Goal: Task Accomplishment & Management: Use online tool/utility

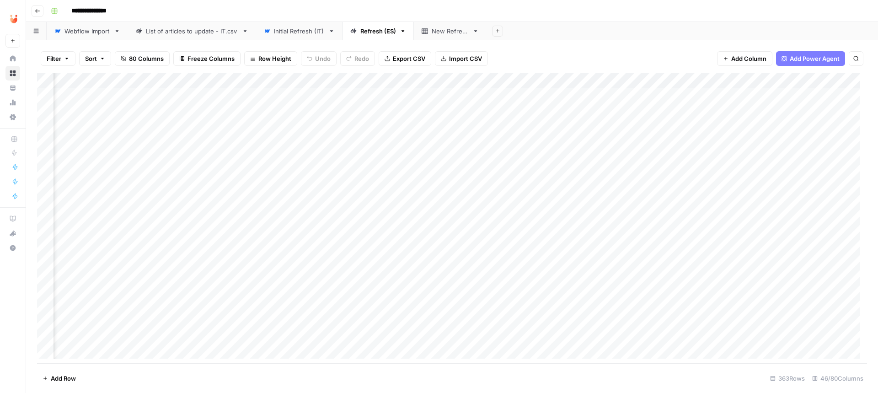
scroll to position [0, 2475]
click at [220, 92] on div "Add Column" at bounding box center [452, 219] width 830 height 292
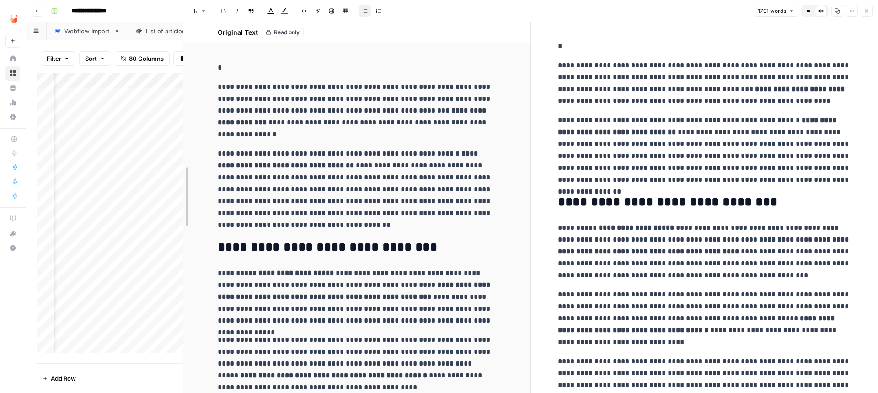
drag, startPoint x: 534, startPoint y: 206, endPoint x: 100, endPoint y: 209, distance: 433.9
click at [101, 210] on body "**********" at bounding box center [439, 196] width 878 height 393
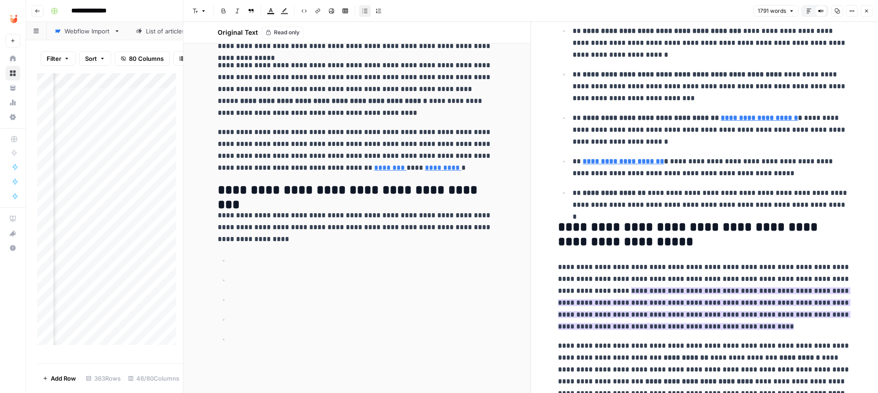
scroll to position [1088, 0]
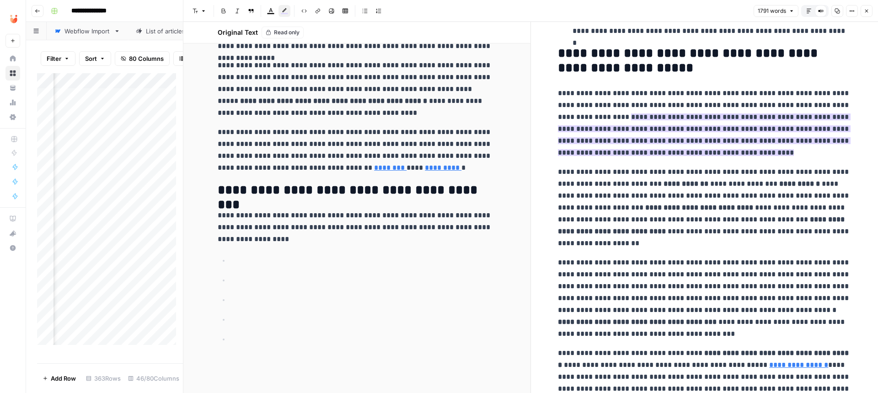
click at [622, 130] on p "**********" at bounding box center [704, 122] width 293 height 71
click at [668, 124] on mark "**********" at bounding box center [704, 134] width 293 height 43
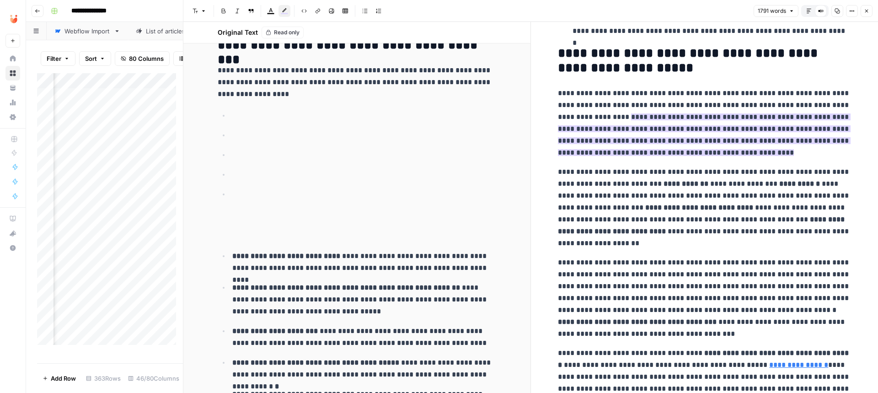
scroll to position [421, 0]
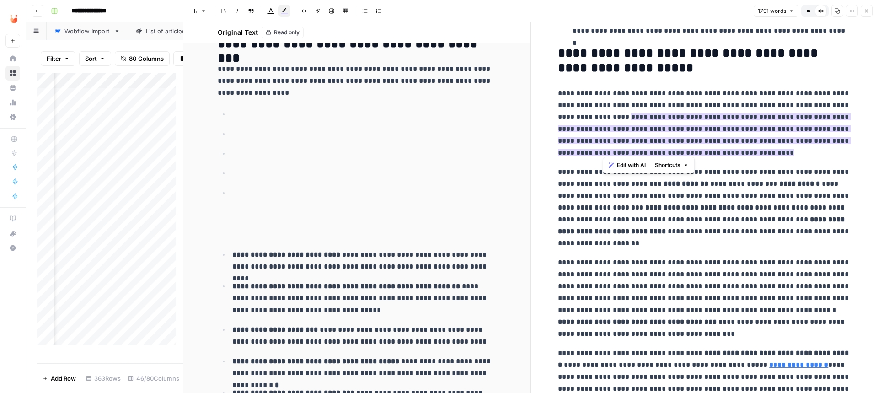
drag, startPoint x: 652, startPoint y: 128, endPoint x: 603, endPoint y: 109, distance: 51.8
click at [603, 109] on p "**********" at bounding box center [704, 122] width 293 height 71
click at [285, 12] on icon "button" at bounding box center [284, 10] width 7 height 7
click at [289, 31] on div "White" at bounding box center [287, 30] width 7 height 7
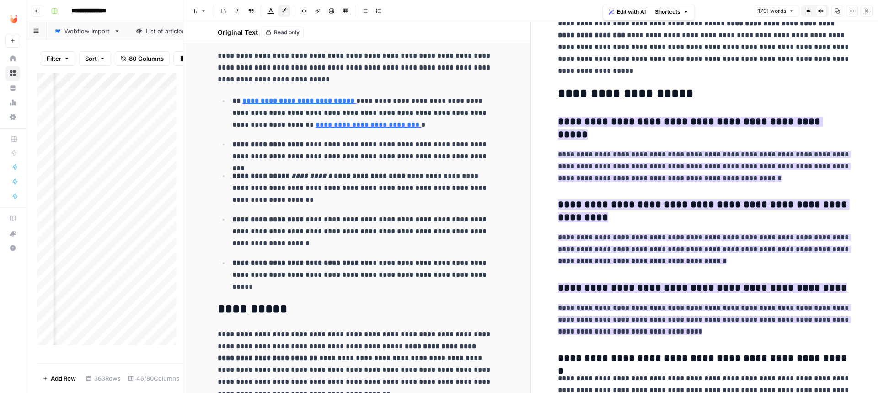
scroll to position [2551, 0]
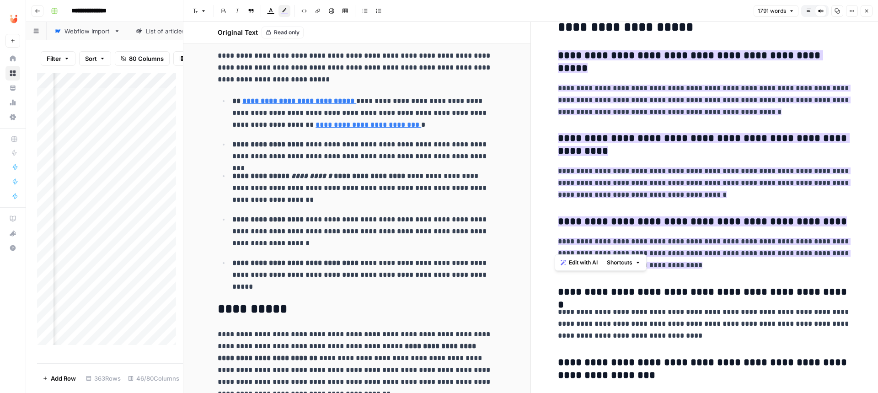
drag, startPoint x: 711, startPoint y: 235, endPoint x: 547, endPoint y: 44, distance: 251.6
click at [283, 8] on icon "button" at bounding box center [284, 10] width 7 height 7
click at [291, 27] on button "White" at bounding box center [288, 30] width 13 height 13
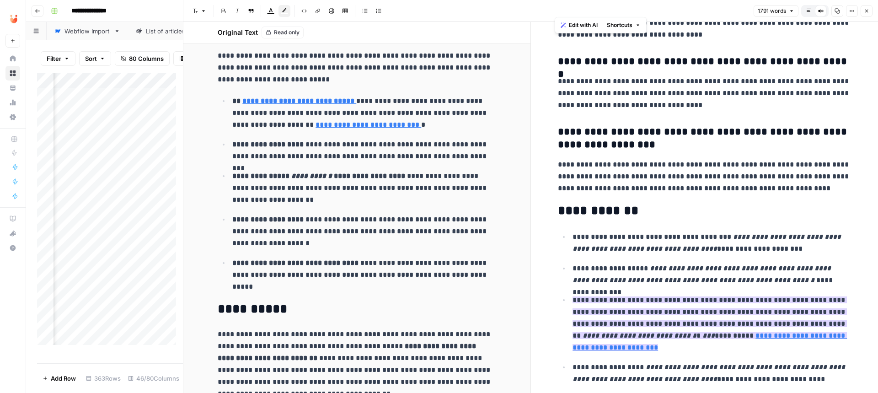
scroll to position [2789, 0]
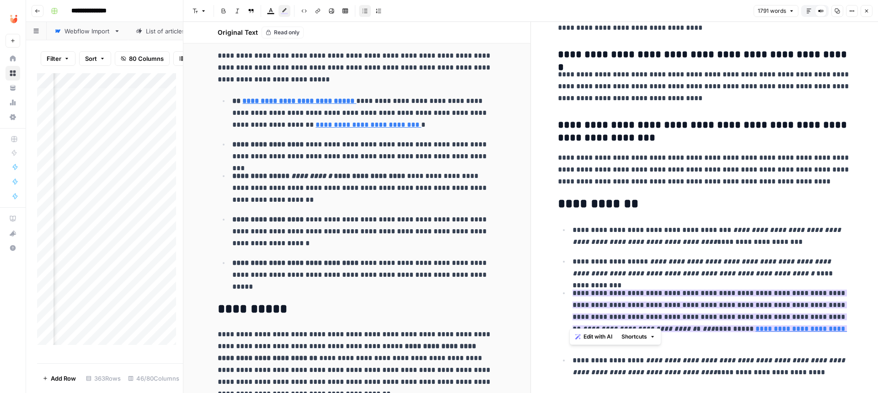
drag, startPoint x: 665, startPoint y: 316, endPoint x: 563, endPoint y: 266, distance: 114.3
click at [570, 287] on li "**********" at bounding box center [710, 317] width 281 height 60
click at [614, 289] on mark "**********" at bounding box center [709, 310] width 274 height 43
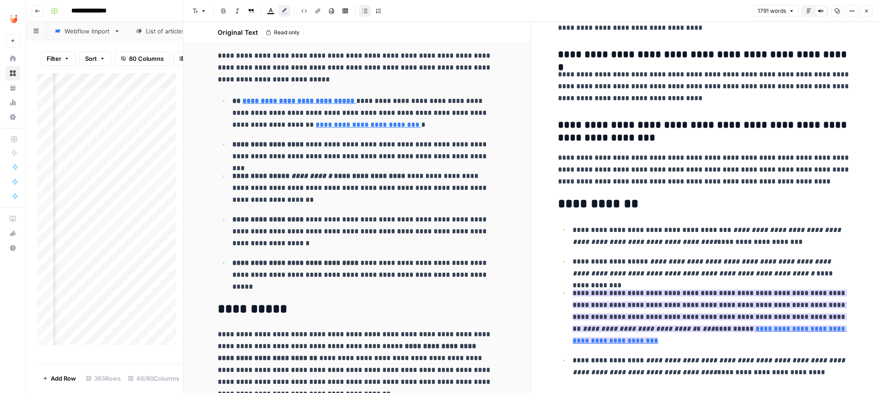
click at [288, 10] on icon "button" at bounding box center [284, 10] width 7 height 7
click at [289, 29] on div "White" at bounding box center [287, 30] width 7 height 7
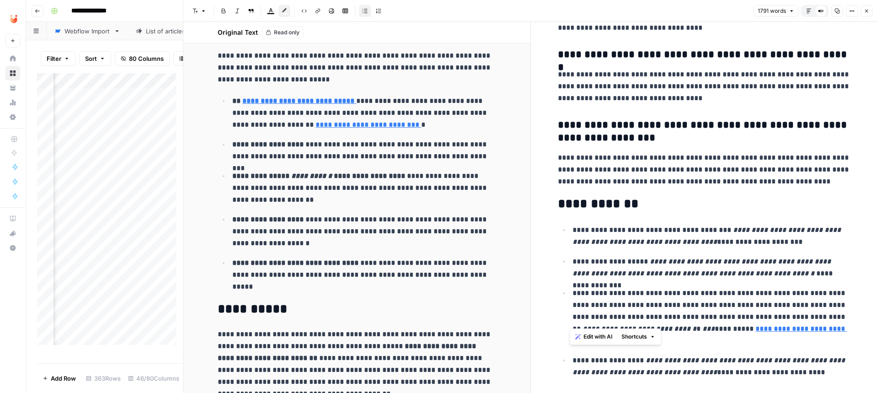
click at [690, 224] on p "**********" at bounding box center [711, 236] width 278 height 24
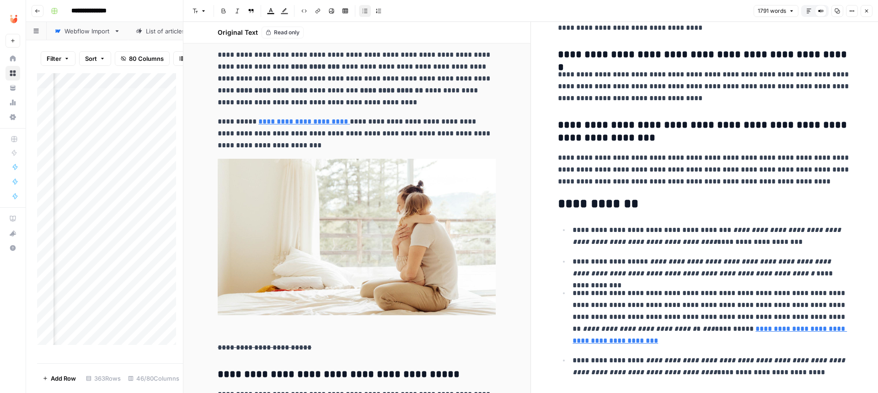
click at [866, 8] on icon "button" at bounding box center [866, 10] width 5 height 5
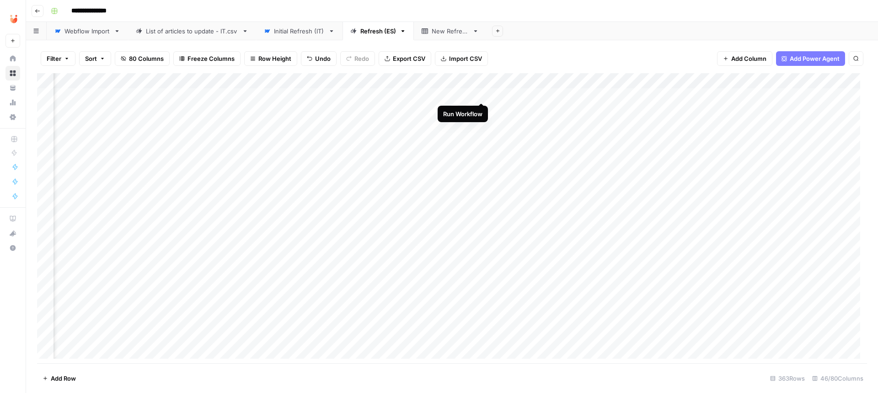
click at [481, 93] on div "Add Column" at bounding box center [452, 219] width 830 height 292
click at [209, 109] on div "Add Column" at bounding box center [452, 219] width 830 height 292
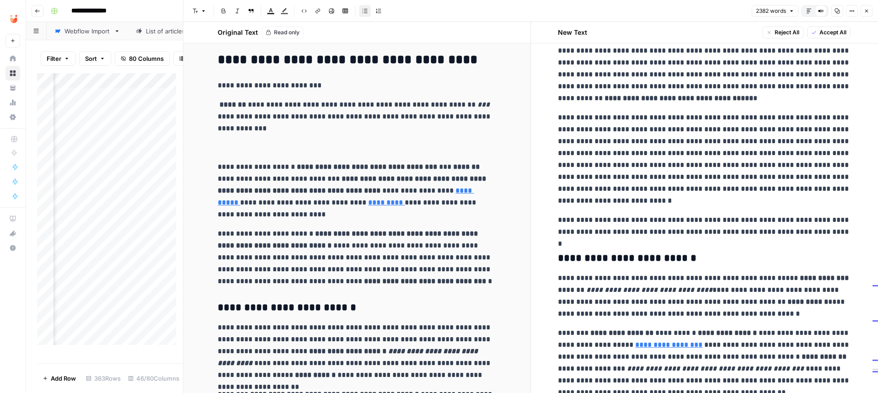
scroll to position [155, 0]
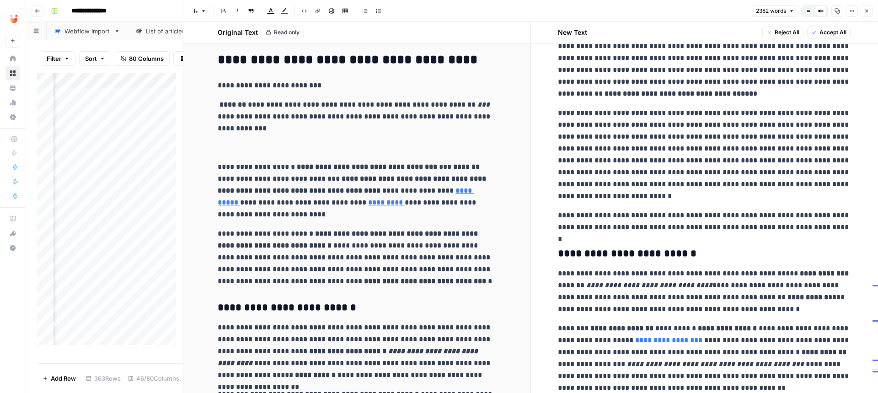
click at [806, 185] on p "**********" at bounding box center [704, 154] width 293 height 95
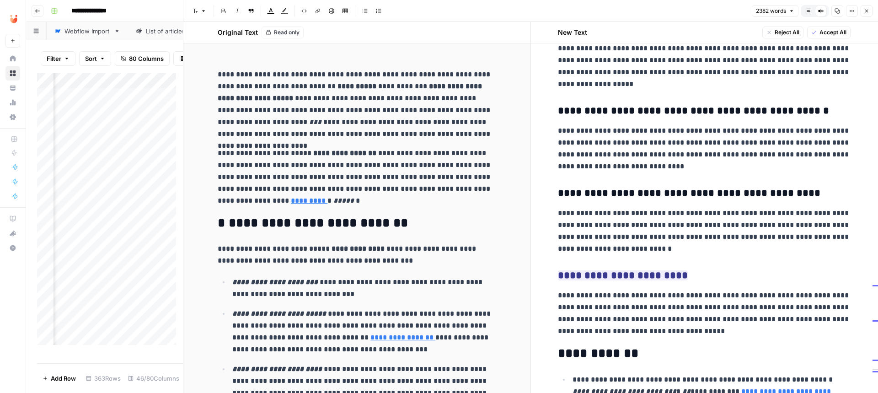
scroll to position [3822, 0]
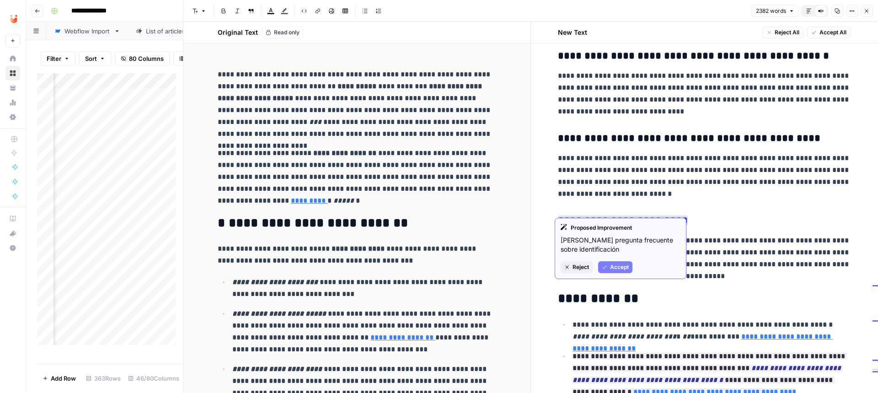
click at [621, 265] on span "Accept" at bounding box center [619, 267] width 19 height 8
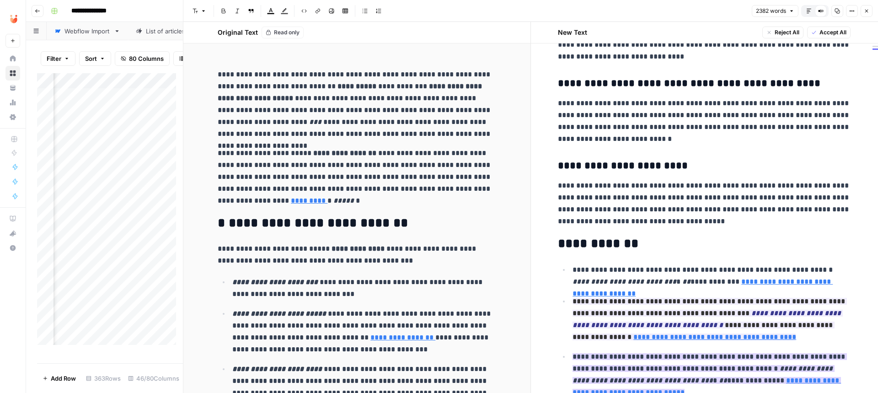
scroll to position [3987, 0]
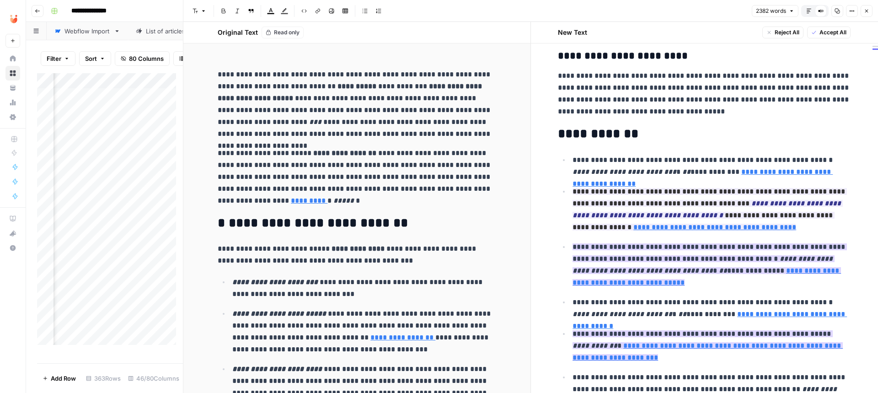
click at [651, 127] on h2 "**********" at bounding box center [704, 134] width 293 height 15
type input "brotto"
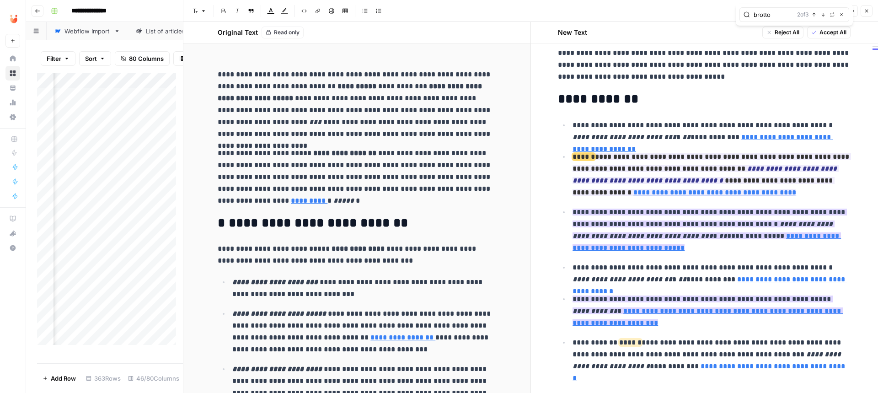
scroll to position [4023, 0]
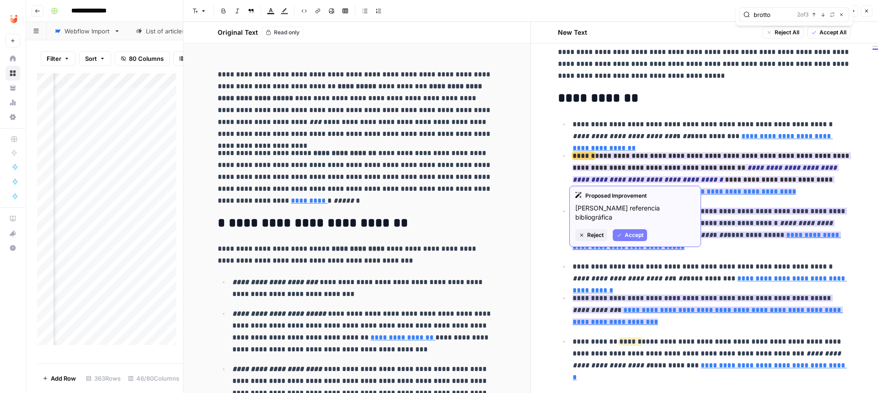
click at [639, 229] on button "Accept" at bounding box center [630, 235] width 34 height 12
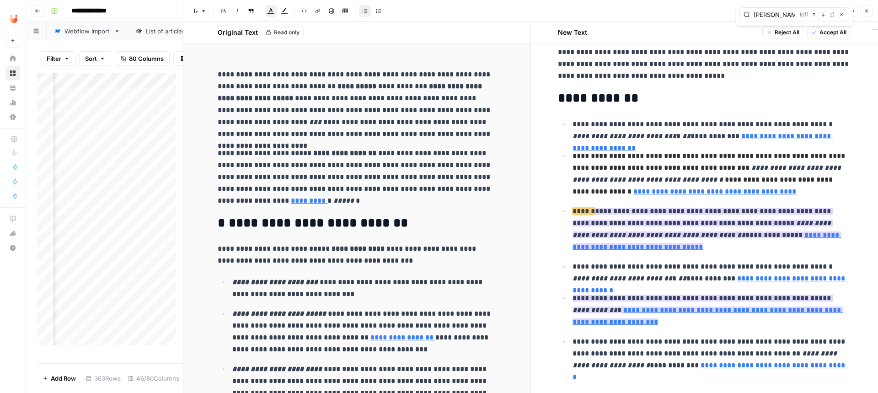
type input "[PERSON_NAME]"
type input "[URL][DOMAIN_NAME][PERSON_NAME]"
click at [682, 214] on mark "**********" at bounding box center [702, 217] width 260 height 19
drag, startPoint x: 722, startPoint y: 235, endPoint x: 554, endPoint y: 195, distance: 173.3
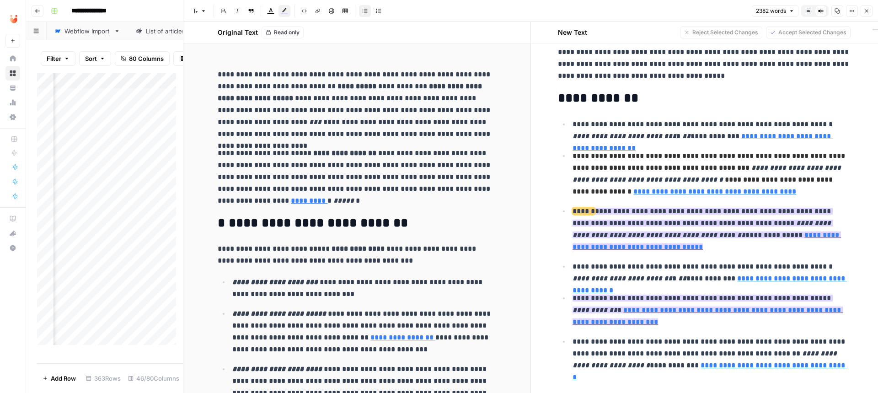
click at [278, 9] on button "Highlight color" at bounding box center [284, 11] width 12 height 12
click at [286, 28] on div "White" at bounding box center [287, 30] width 7 height 7
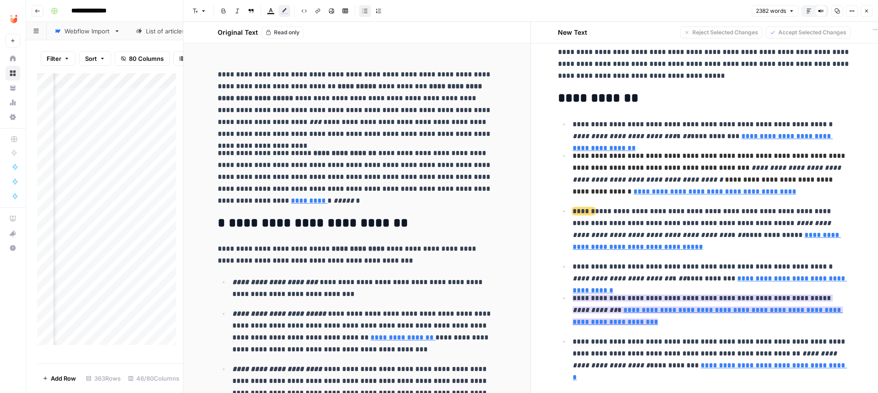
drag, startPoint x: 623, startPoint y: 312, endPoint x: 556, endPoint y: 276, distance: 76.3
click at [558, 276] on ul "**********" at bounding box center [704, 244] width 293 height 253
click at [289, 27] on div "Highlight color" at bounding box center [284, 29] width 42 height 9
click at [288, 13] on icon "button" at bounding box center [284, 13] width 7 height 1
click at [287, 30] on div "White" at bounding box center [287, 30] width 7 height 7
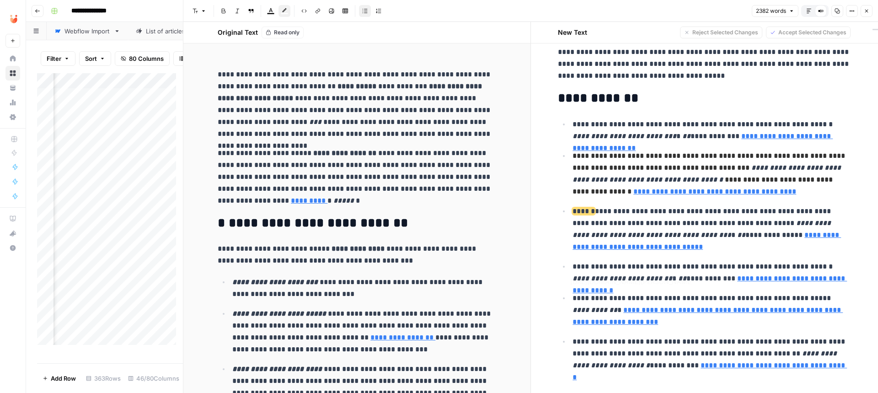
click at [620, 305] on p "**********" at bounding box center [711, 310] width 278 height 36
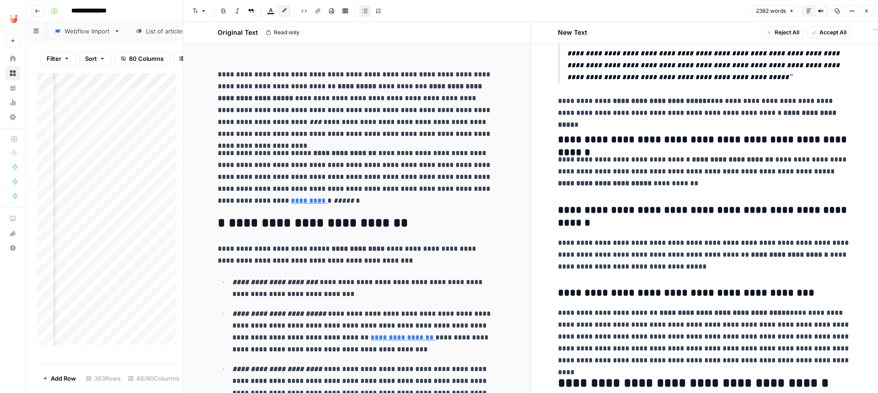
click at [822, 30] on span "Accept All" at bounding box center [832, 32] width 27 height 8
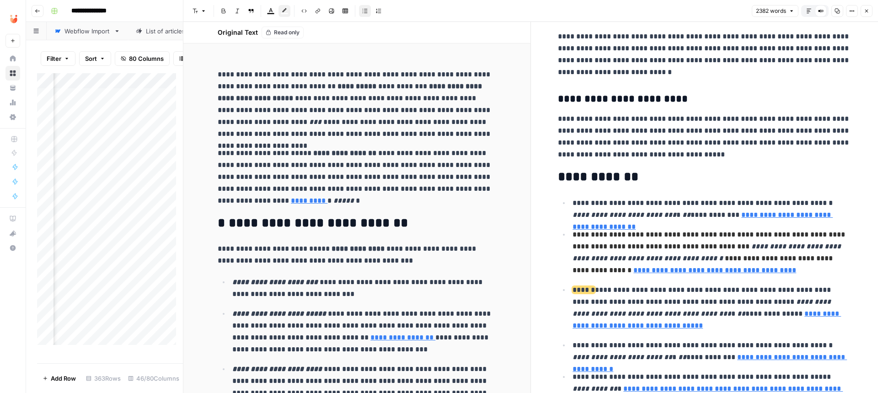
click at [866, 6] on button "Close" at bounding box center [867, 11] width 12 height 12
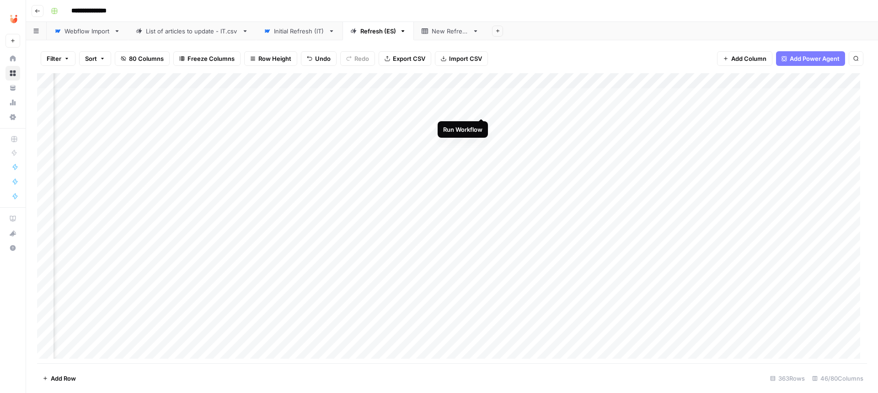
click at [481, 107] on div "Add Column" at bounding box center [452, 219] width 830 height 292
click at [221, 124] on div "Add Column" at bounding box center [452, 219] width 830 height 292
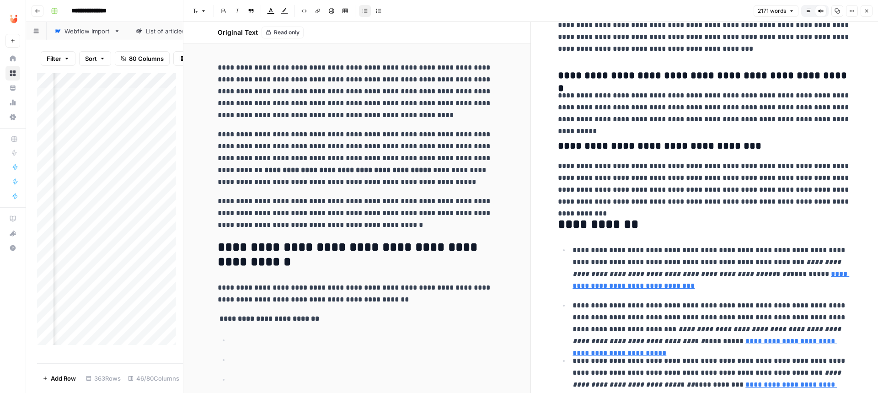
scroll to position [2788, 0]
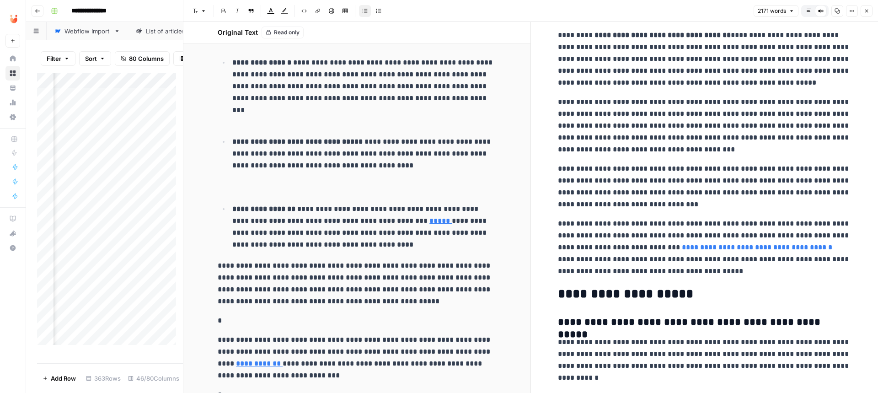
scroll to position [2277, 0]
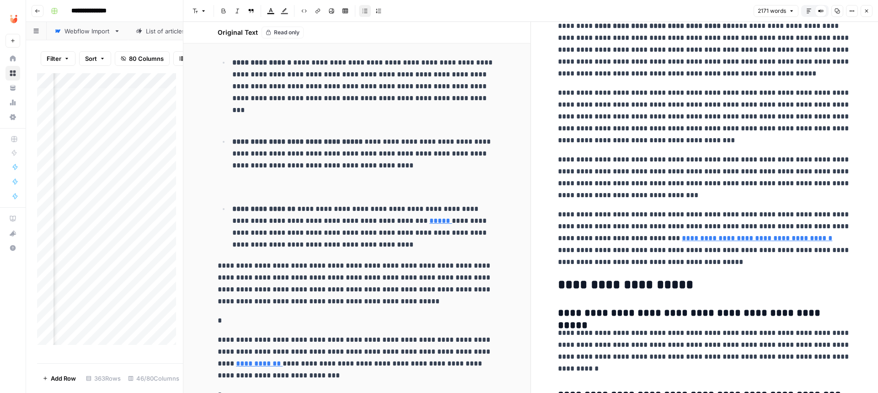
click at [731, 235] on link "**********" at bounding box center [757, 238] width 150 height 7
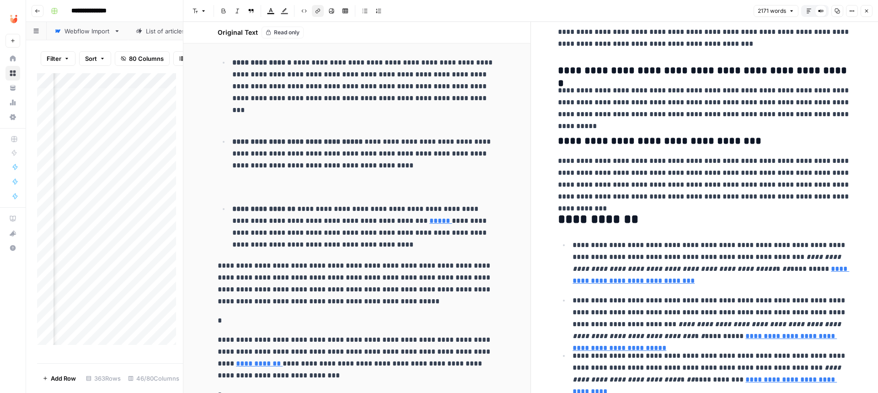
scroll to position [2788, 0]
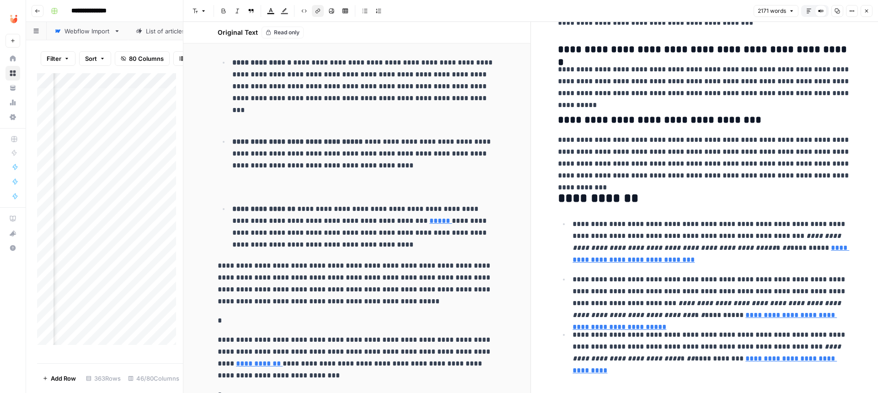
click at [866, 8] on icon "button" at bounding box center [866, 10] width 5 height 5
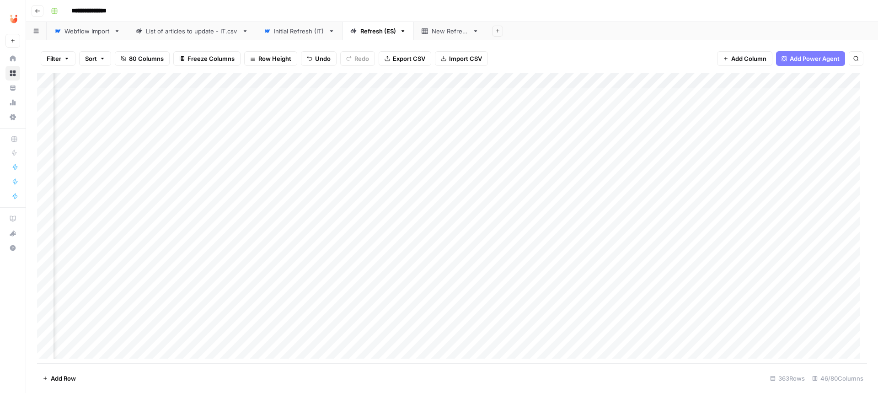
scroll to position [0, 3226]
click at [788, 125] on div "Add Column" at bounding box center [452, 219] width 830 height 292
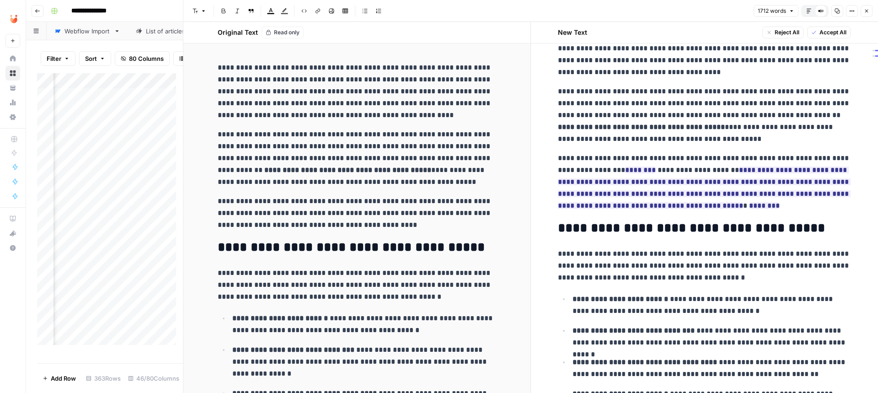
scroll to position [39, 0]
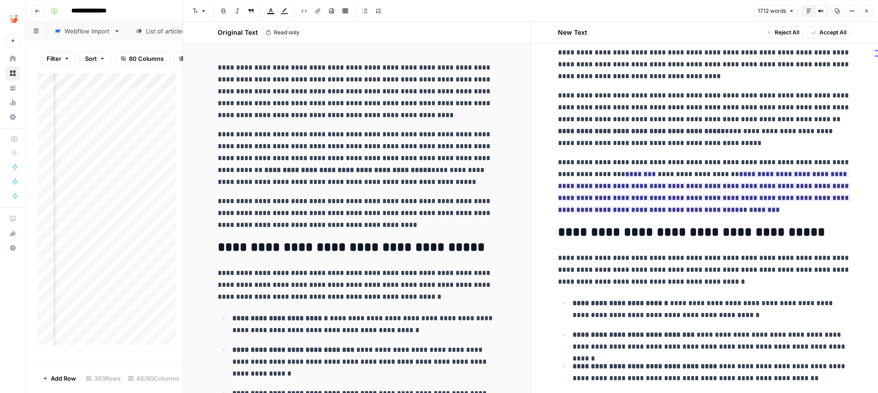
click at [869, 8] on button "Close" at bounding box center [867, 11] width 12 height 12
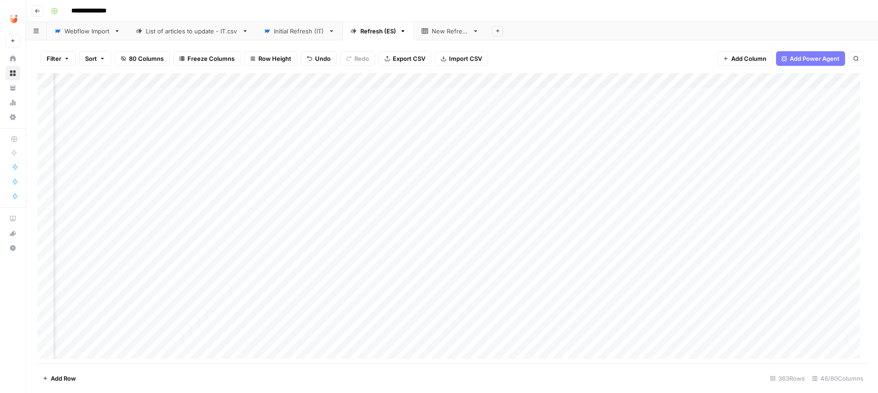
scroll to position [0, 2242]
click at [454, 122] on div "Add Column" at bounding box center [452, 219] width 830 height 292
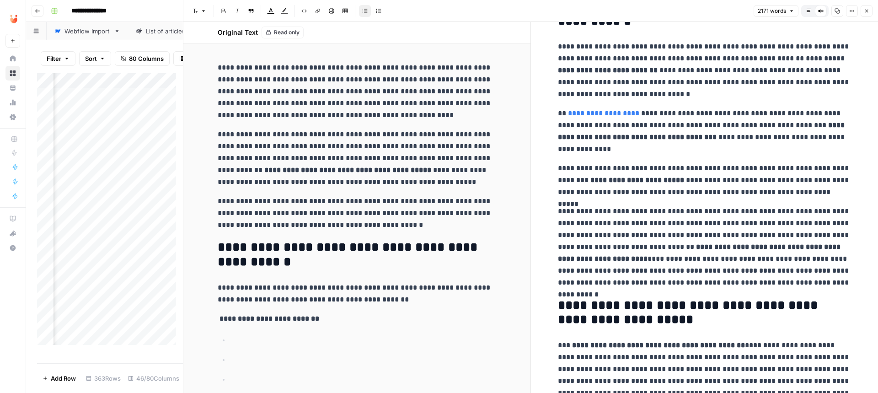
scroll to position [585, 0]
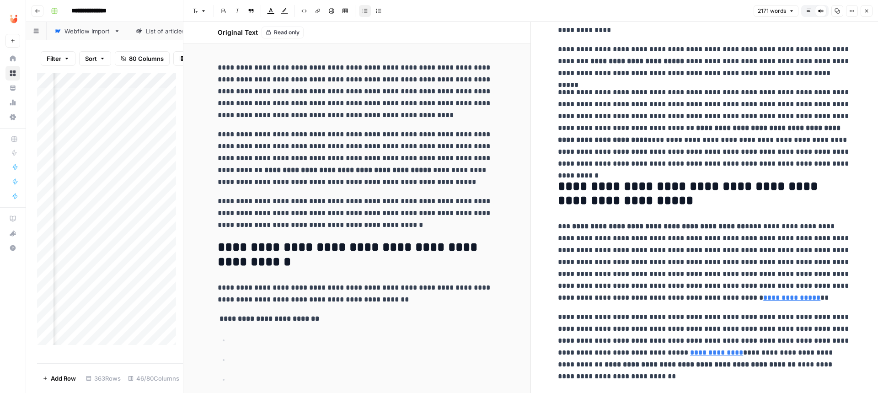
click at [865, 13] on icon "button" at bounding box center [866, 10] width 5 height 5
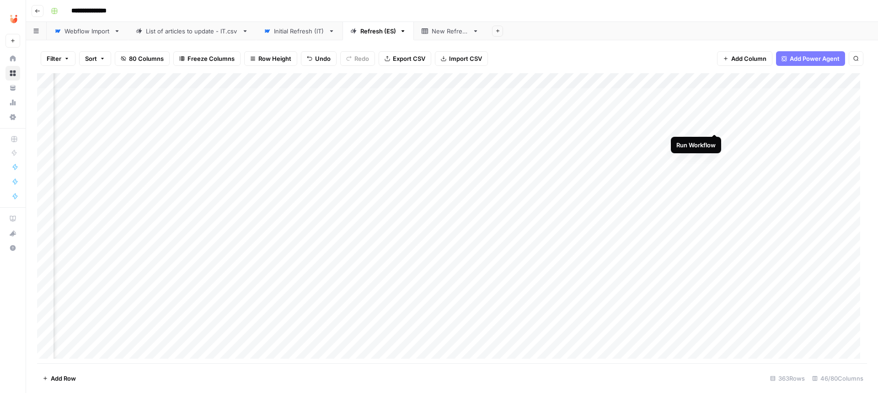
click at [712, 124] on div "Add Column" at bounding box center [452, 219] width 830 height 292
click at [453, 140] on div "Add Column" at bounding box center [452, 219] width 830 height 292
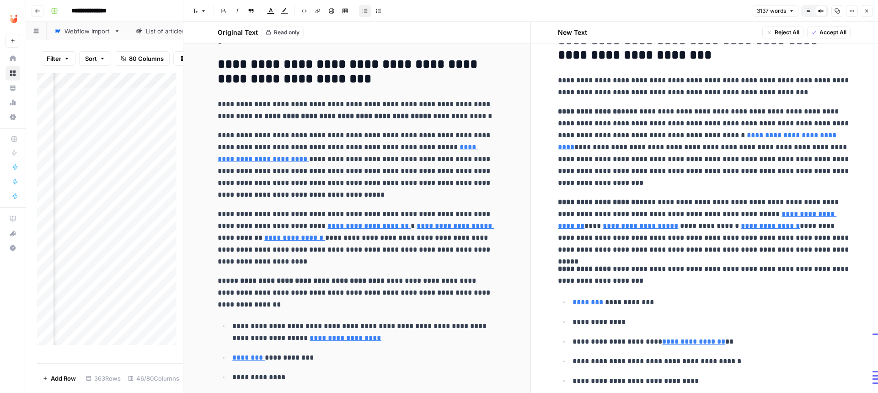
scroll to position [1573, 0]
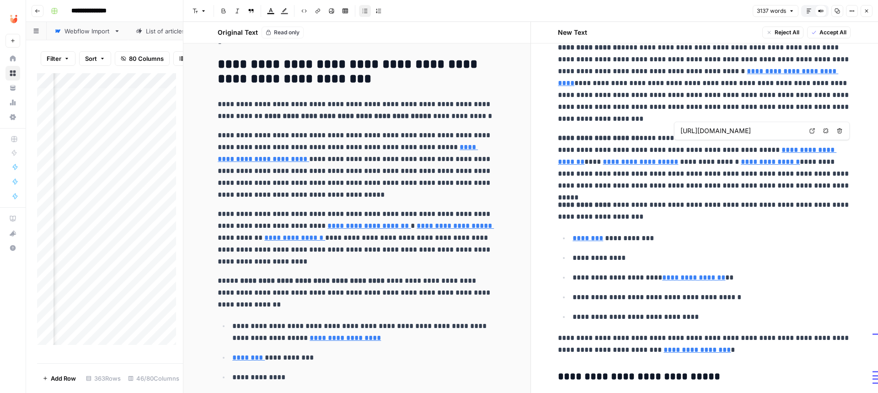
type input "[URL][DOMAIN_NAME]"
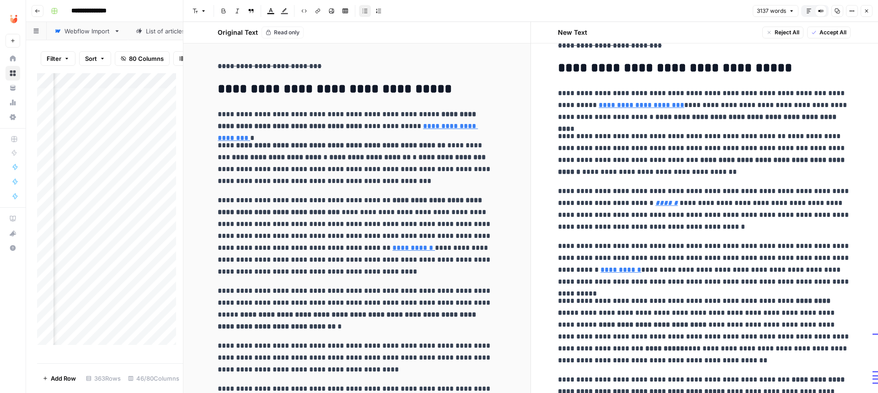
scroll to position [3521, 0]
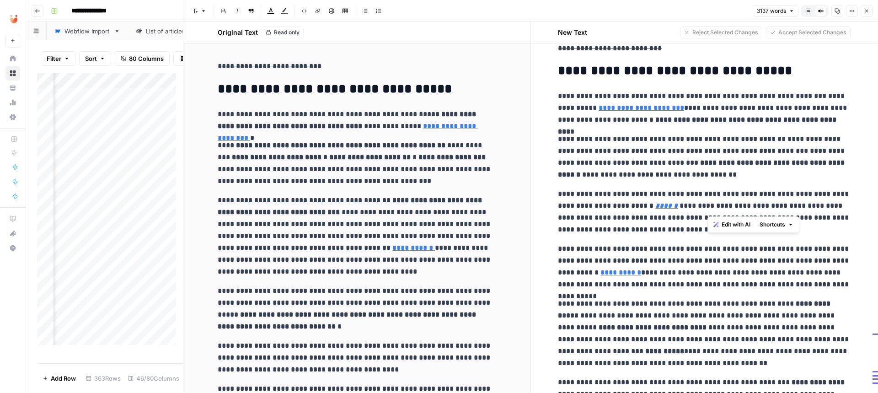
drag, startPoint x: 707, startPoint y: 206, endPoint x: 807, endPoint y: 205, distance: 99.7
click at [807, 243] on p "**********" at bounding box center [704, 267] width 293 height 48
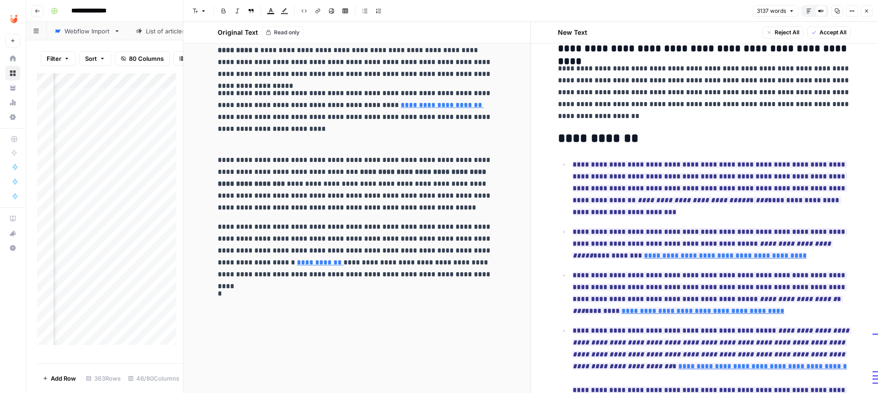
scroll to position [4664, 0]
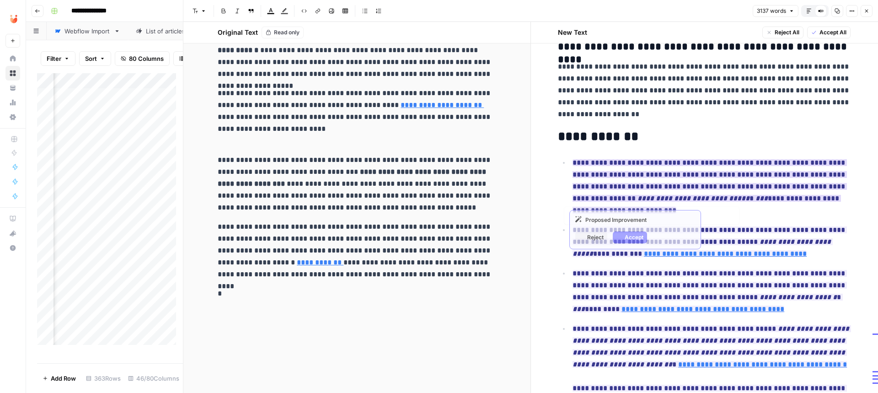
type input "[URL][DOMAIN_NAME]"
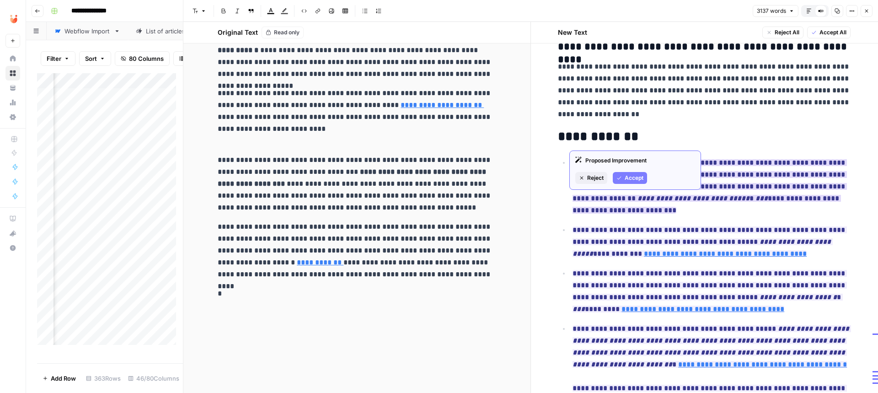
click at [639, 177] on span "Accept" at bounding box center [634, 178] width 19 height 8
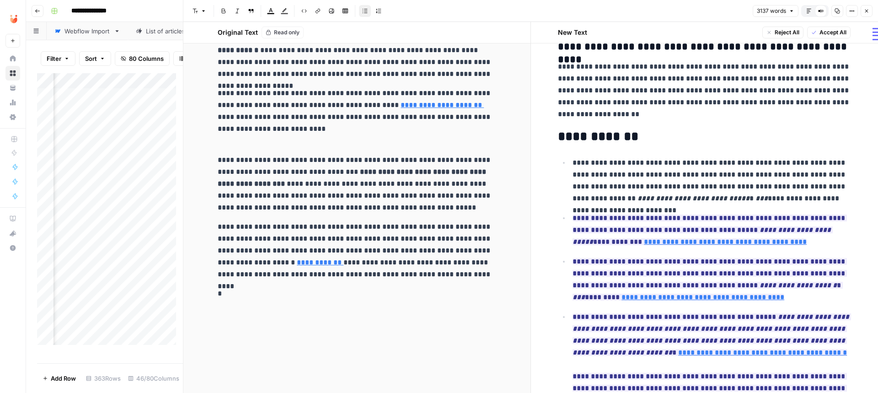
click at [620, 157] on p "**********" at bounding box center [711, 181] width 278 height 48
type input "[PERSON_NAME]"
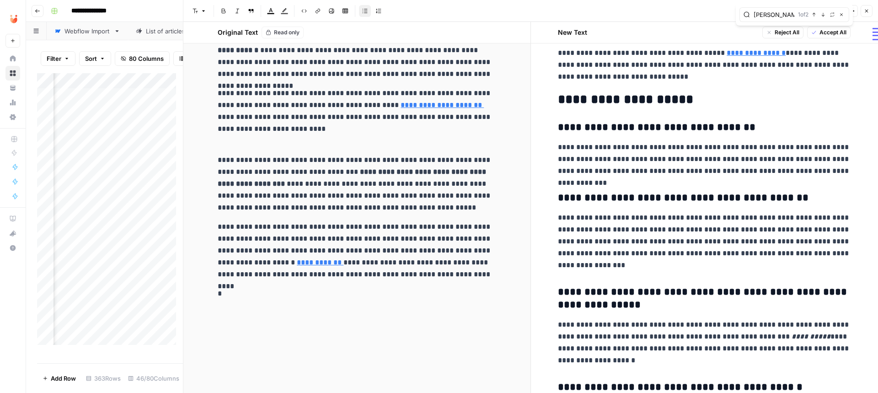
scroll to position [4625, 0]
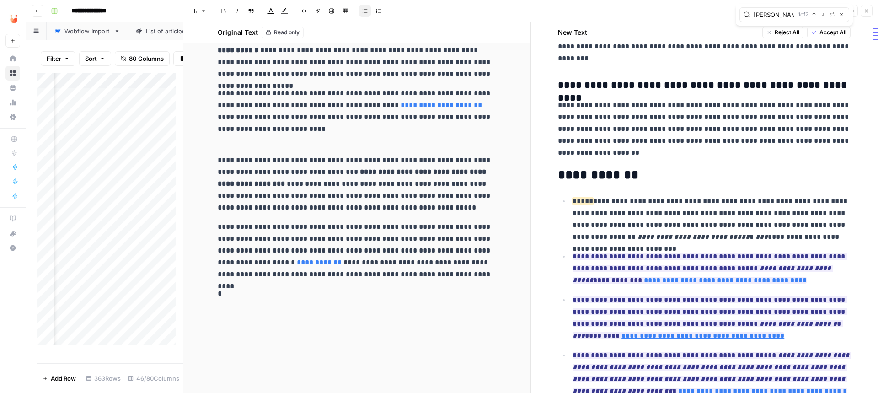
click at [679, 195] on p "**********" at bounding box center [711, 219] width 278 height 48
type input "[PERSON_NAME]"
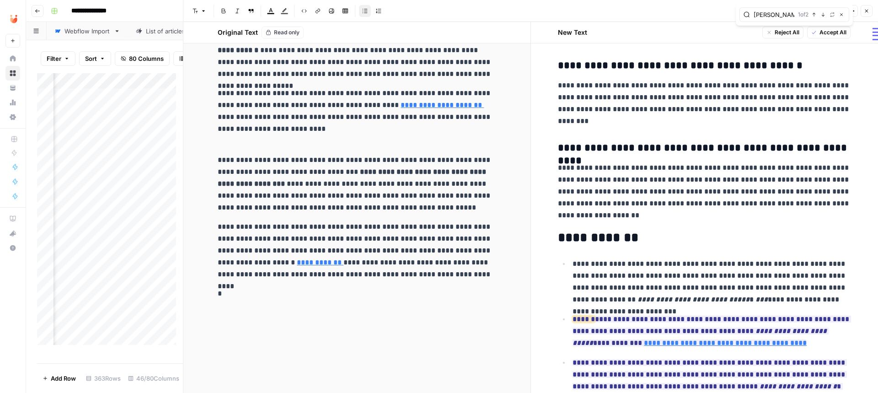
scroll to position [4563, 0]
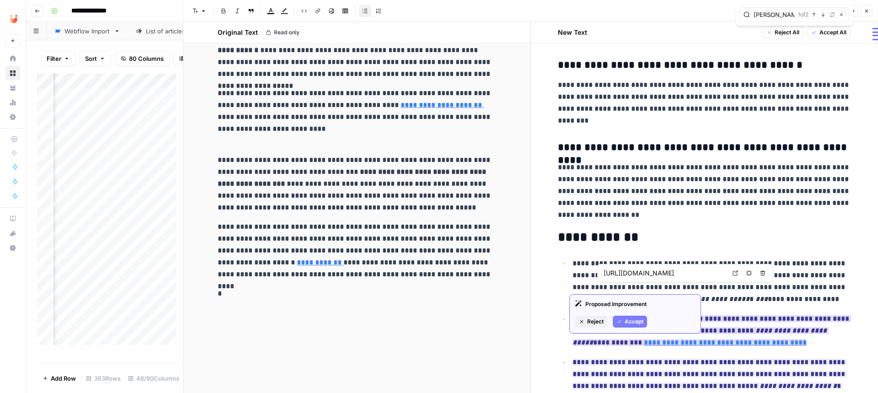
click at [636, 321] on span "Accept" at bounding box center [634, 321] width 19 height 8
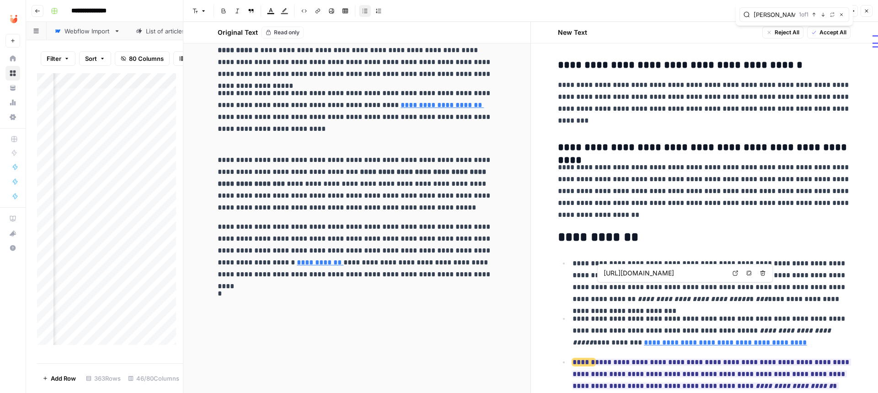
type input "[PERSON_NAME]"
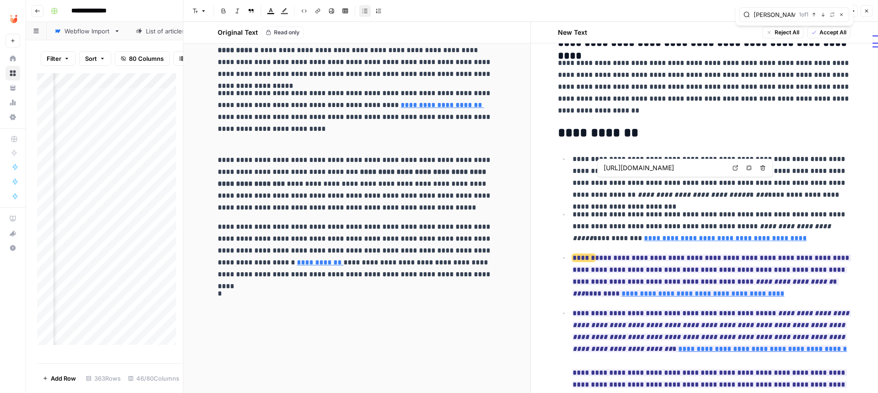
scroll to position [4669, 0]
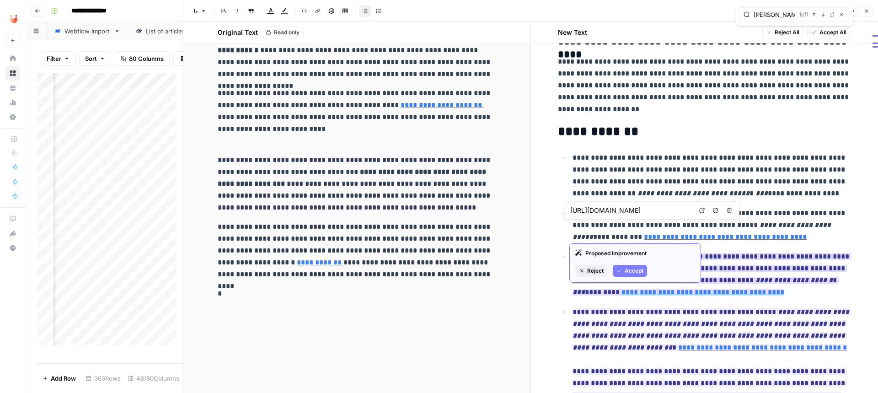
click at [634, 270] on span "Accept" at bounding box center [634, 271] width 19 height 8
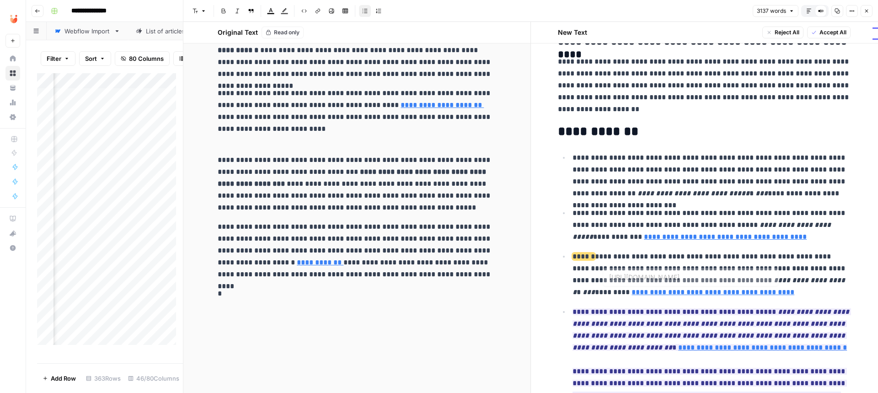
type input "[URL][DOMAIN_NAME]"
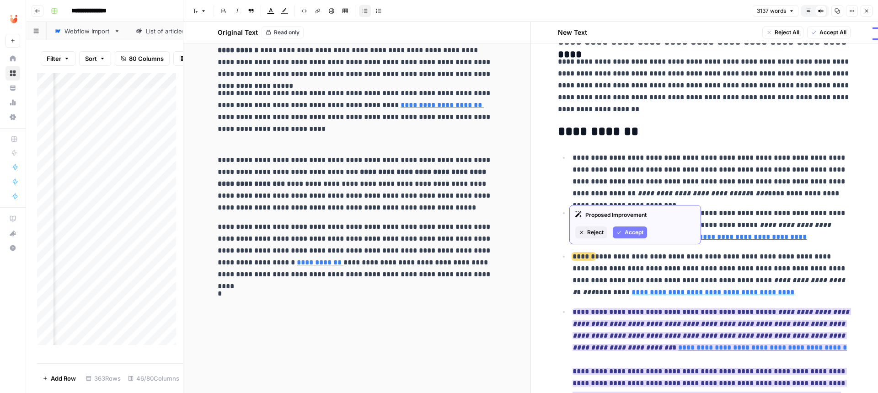
click at [635, 232] on span "Accept" at bounding box center [634, 232] width 19 height 8
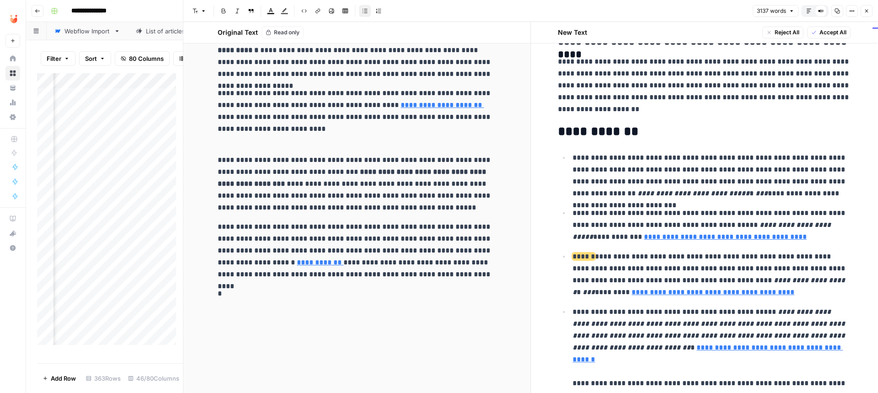
click at [642, 328] on p "**********" at bounding box center [711, 359] width 278 height 107
click at [570, 315] on li "**********" at bounding box center [710, 358] width 281 height 107
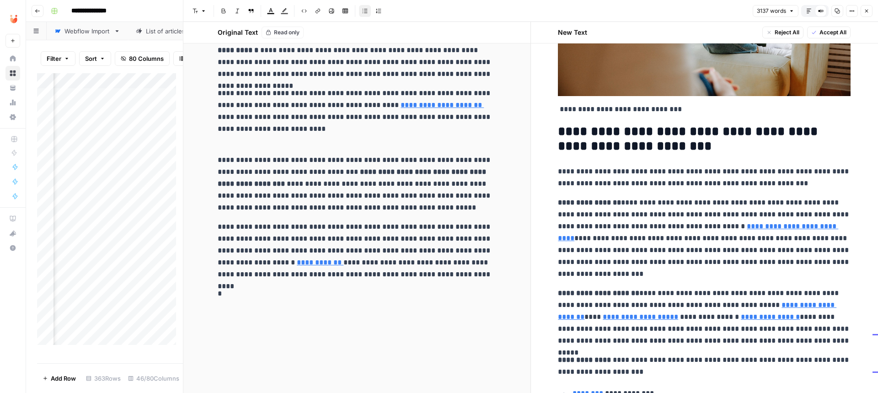
scroll to position [1153, 0]
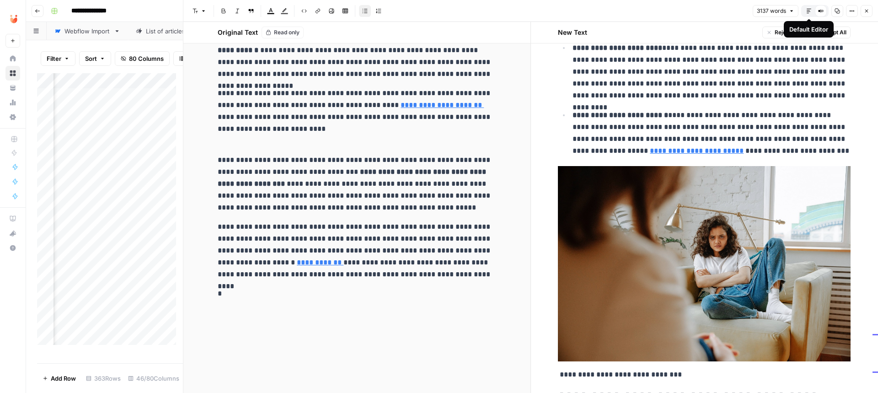
click at [807, 7] on button "Default Editor" at bounding box center [809, 11] width 12 height 12
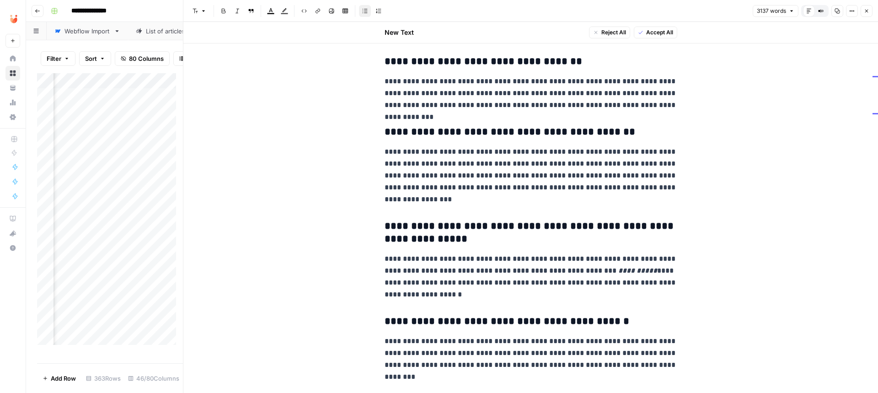
scroll to position [4664, 0]
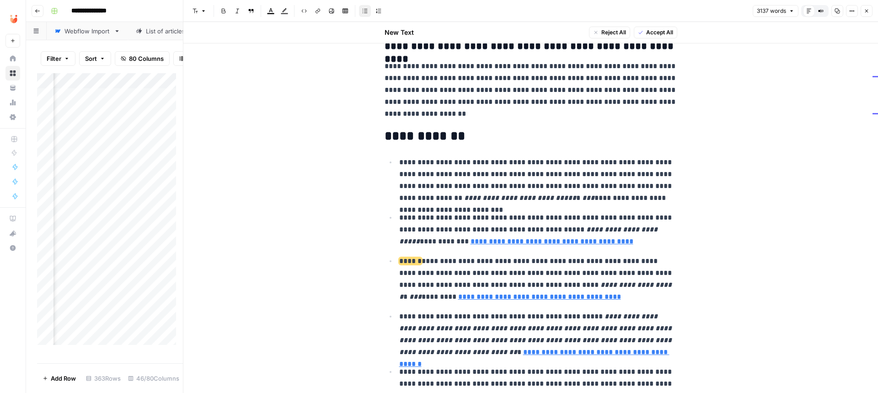
click at [662, 31] on span "Accept All" at bounding box center [659, 32] width 27 height 8
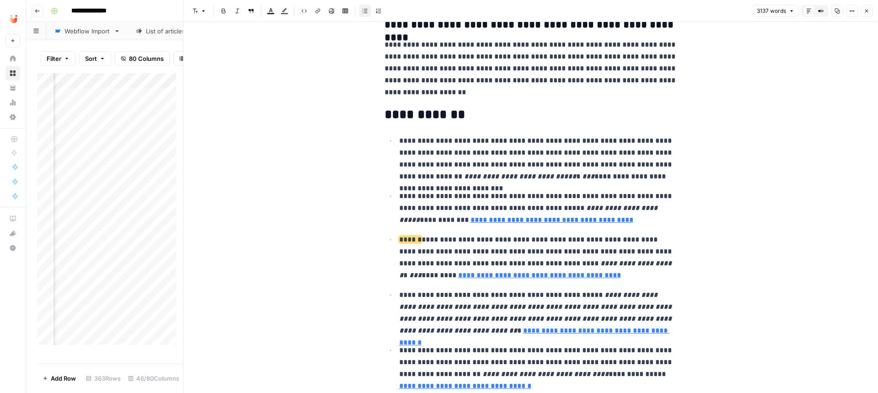
scroll to position [4643, 0]
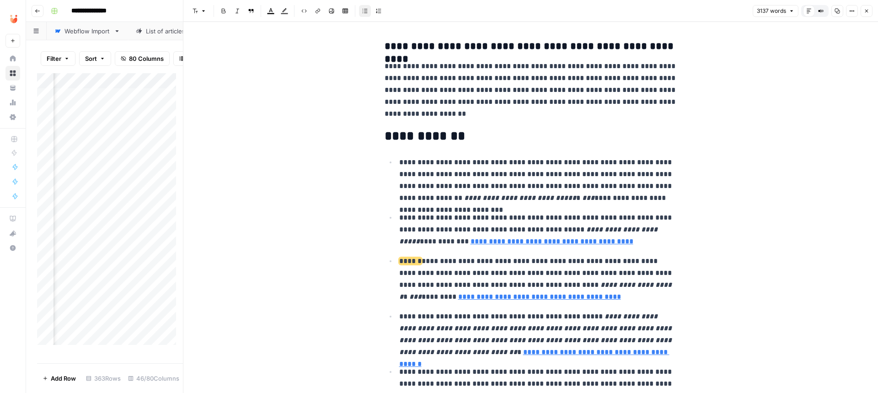
click at [866, 6] on button "Close" at bounding box center [867, 11] width 12 height 12
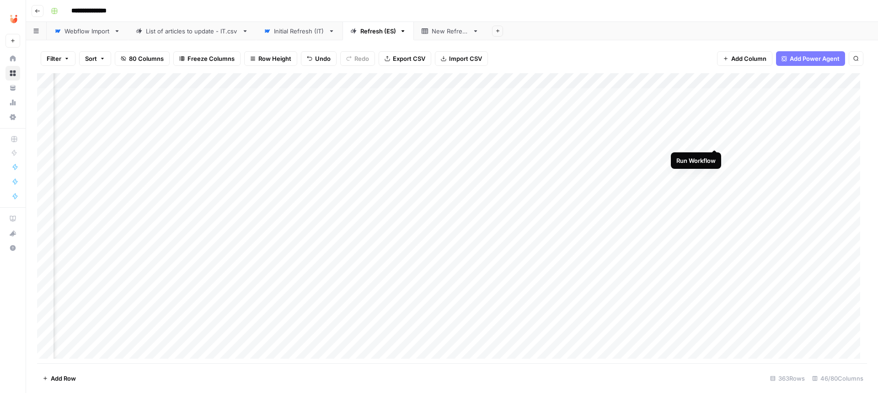
click at [711, 139] on div "Add Column" at bounding box center [452, 219] width 830 height 292
click at [455, 157] on div "Add Column" at bounding box center [452, 219] width 830 height 292
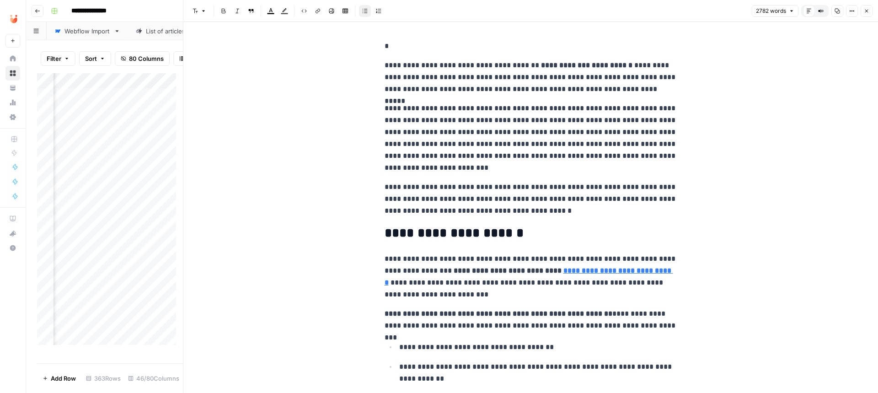
click at [823, 13] on button "Compare Old vs New Content" at bounding box center [821, 11] width 12 height 12
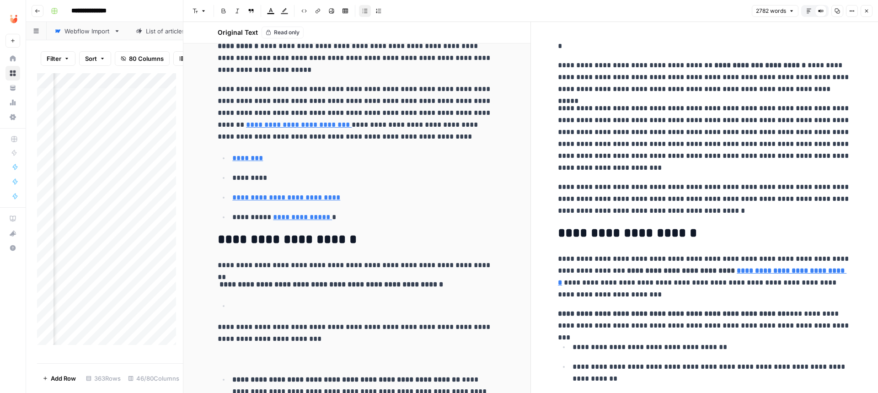
scroll to position [55, 0]
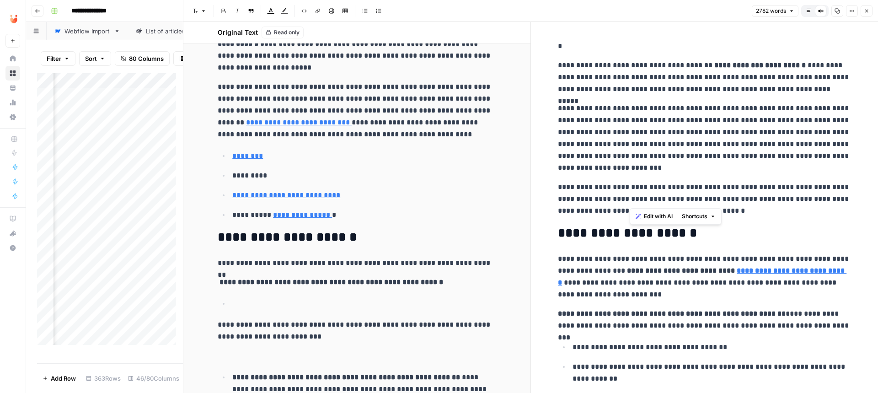
drag, startPoint x: 630, startPoint y: 197, endPoint x: 814, endPoint y: 182, distance: 184.9
click at [814, 182] on p "**********" at bounding box center [704, 199] width 293 height 36
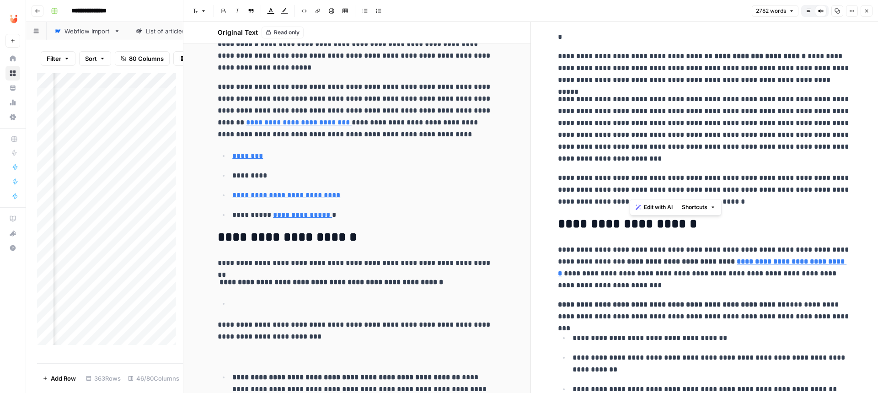
drag, startPoint x: 630, startPoint y: 190, endPoint x: 816, endPoint y: 183, distance: 186.7
click at [816, 183] on p "**********" at bounding box center [704, 190] width 293 height 36
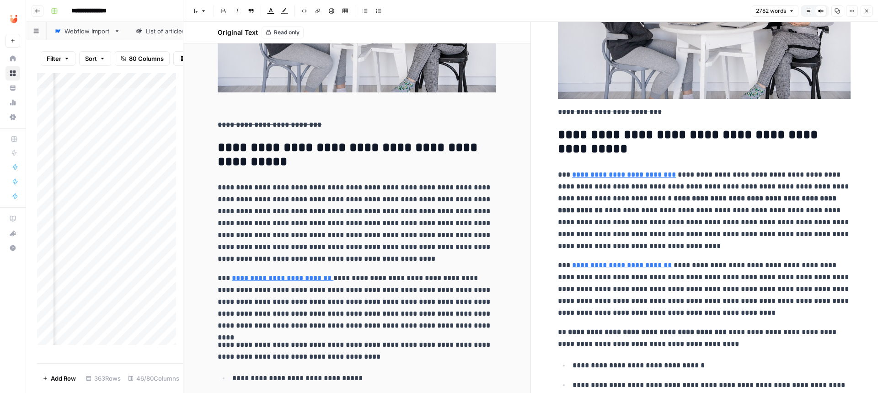
scroll to position [3630, 0]
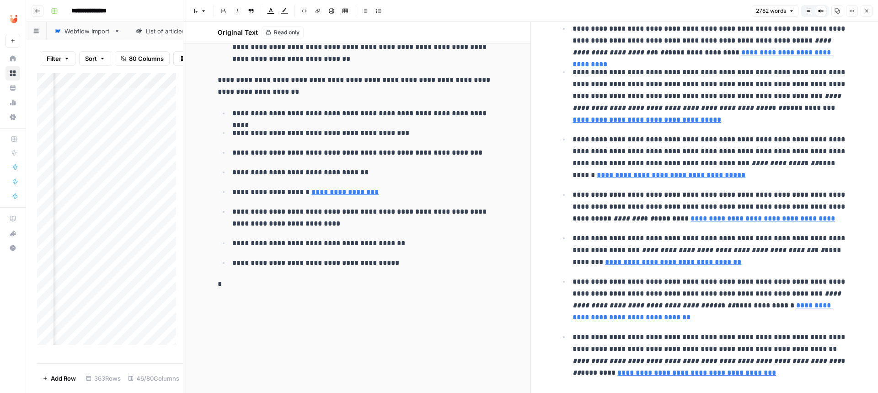
type input "[URL][DOMAIN_NAME]"
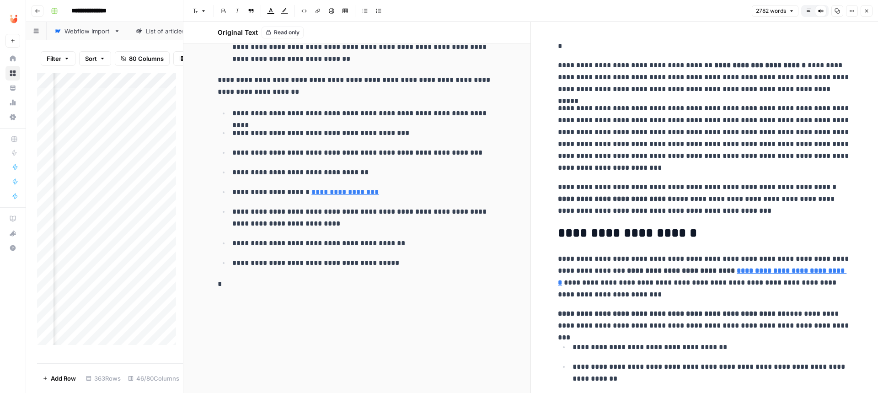
click at [868, 9] on icon "button" at bounding box center [866, 10] width 5 height 5
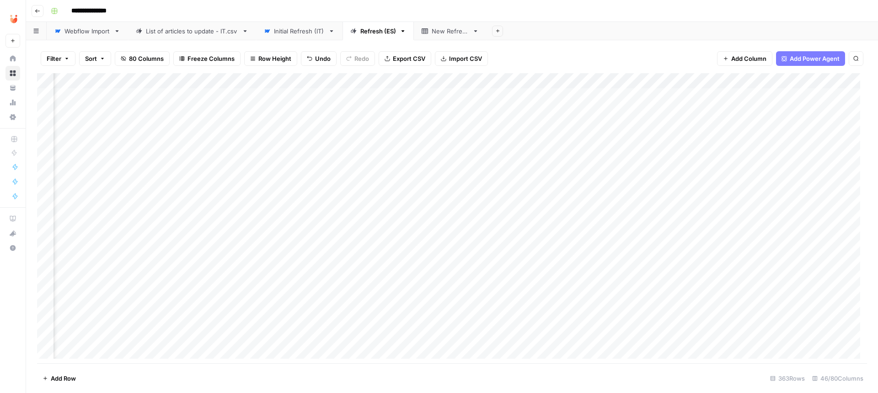
click at [716, 155] on div "Add Column" at bounding box center [452, 219] width 830 height 292
click at [455, 171] on div "Add Column" at bounding box center [452, 219] width 830 height 292
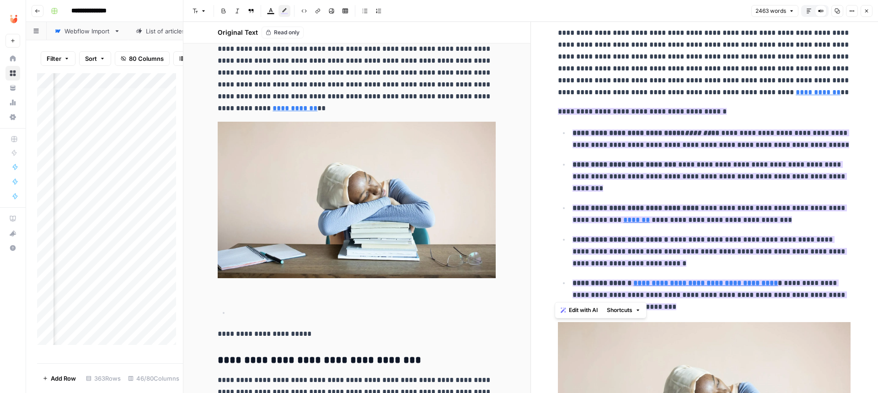
drag, startPoint x: 663, startPoint y: 295, endPoint x: 540, endPoint y: 111, distance: 222.1
click at [284, 10] on icon "button" at bounding box center [284, 10] width 7 height 7
click at [286, 29] on div "White" at bounding box center [287, 30] width 7 height 7
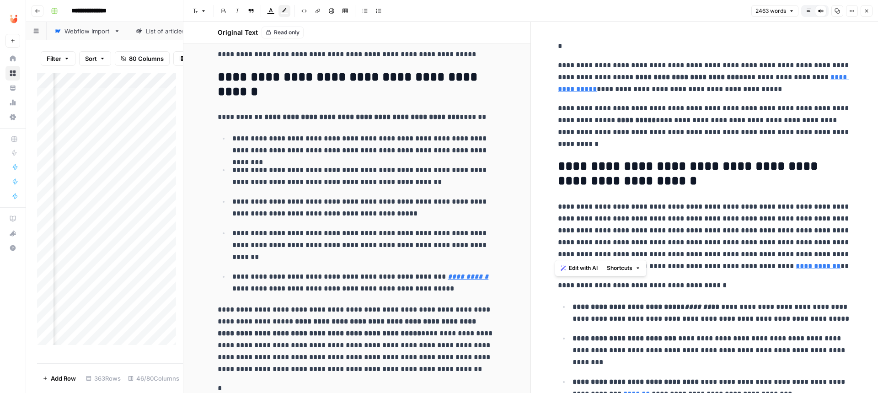
click at [842, 108] on p "**********" at bounding box center [704, 126] width 293 height 48
click at [861, 6] on button "Close" at bounding box center [867, 11] width 12 height 12
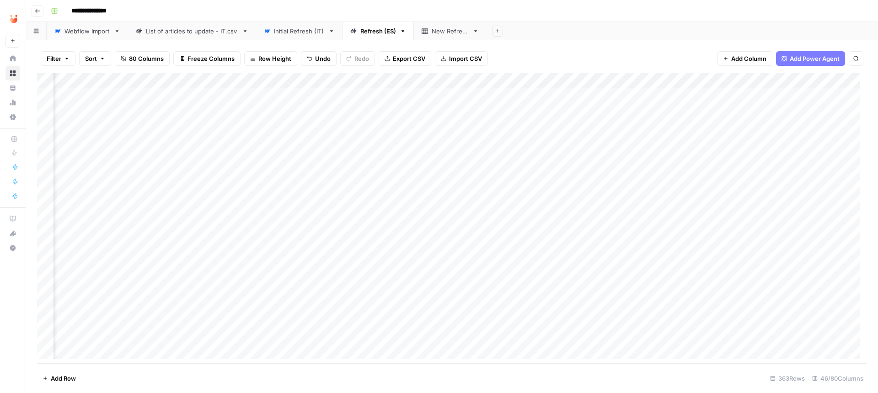
click at [713, 172] on div "Add Column" at bounding box center [452, 219] width 830 height 292
click at [46, 95] on div "Add Column" at bounding box center [452, 219] width 830 height 292
click at [46, 109] on div "Add Column" at bounding box center [452, 219] width 830 height 292
click at [47, 123] on div "Add Column" at bounding box center [452, 219] width 830 height 292
click at [45, 138] on div "Add Column" at bounding box center [452, 219] width 830 height 292
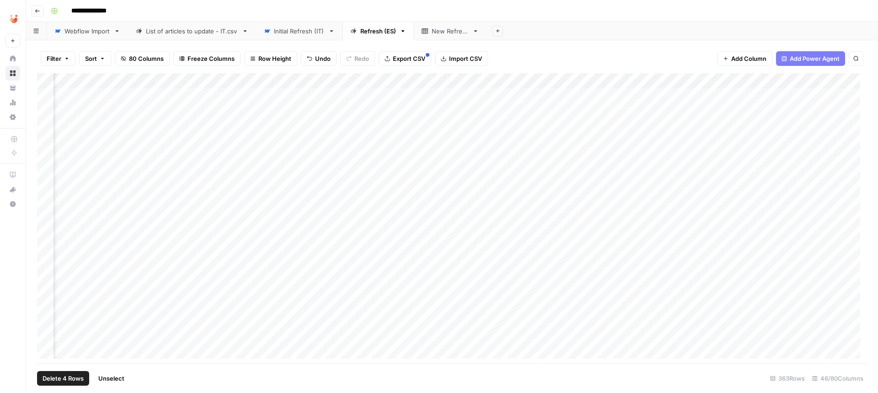
click at [45, 158] on div "Add Column" at bounding box center [452, 219] width 830 height 292
click at [45, 171] on div "Add Column" at bounding box center [452, 219] width 830 height 292
click at [410, 58] on span "Export CSV" at bounding box center [409, 58] width 32 height 9
